Goal: Transaction & Acquisition: Book appointment/travel/reservation

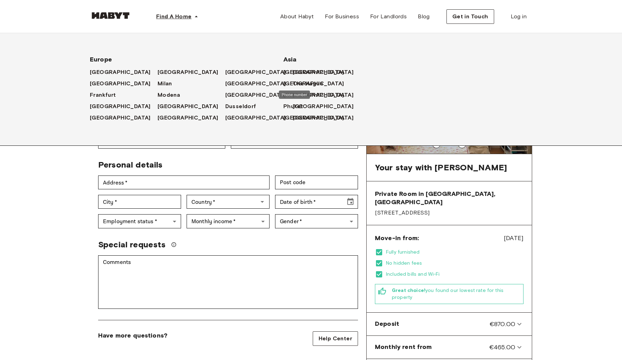
scroll to position [31, 0]
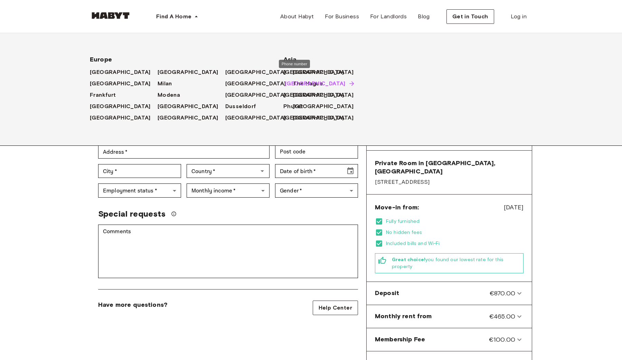
click at [303, 85] on span "[GEOGRAPHIC_DATA]" at bounding box center [315, 83] width 61 height 8
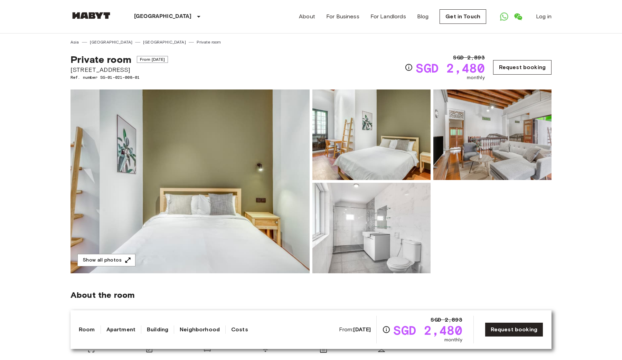
click at [507, 68] on link "Request booking" at bounding box center [522, 67] width 58 height 15
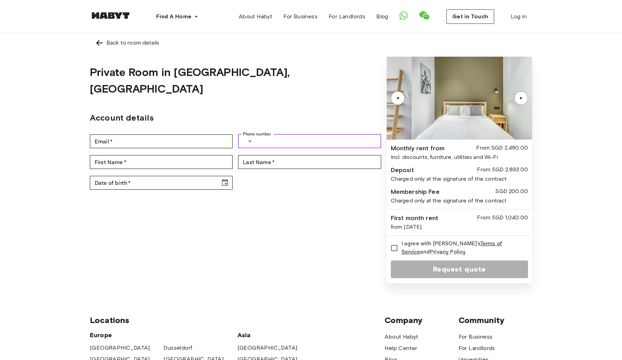
click at [276, 134] on input "Phone number" at bounding box center [319, 141] width 121 height 14
type input "*"
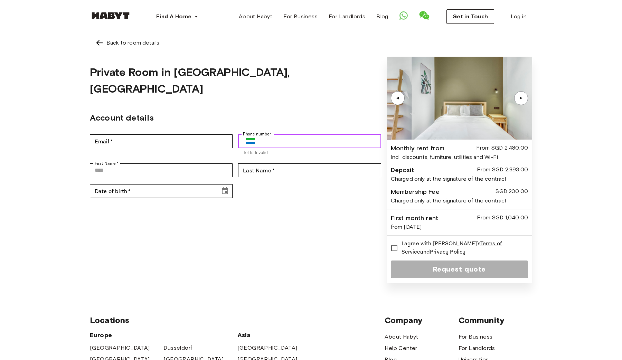
click at [283, 134] on input "Phone number" at bounding box center [320, 141] width 121 height 14
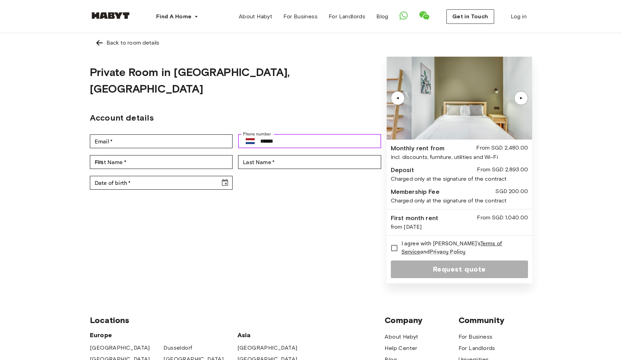
type input "******"
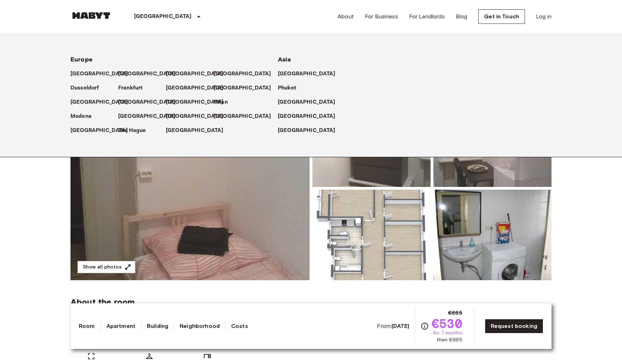
scroll to position [435, 0]
